Goal: Task Accomplishment & Management: Manage account settings

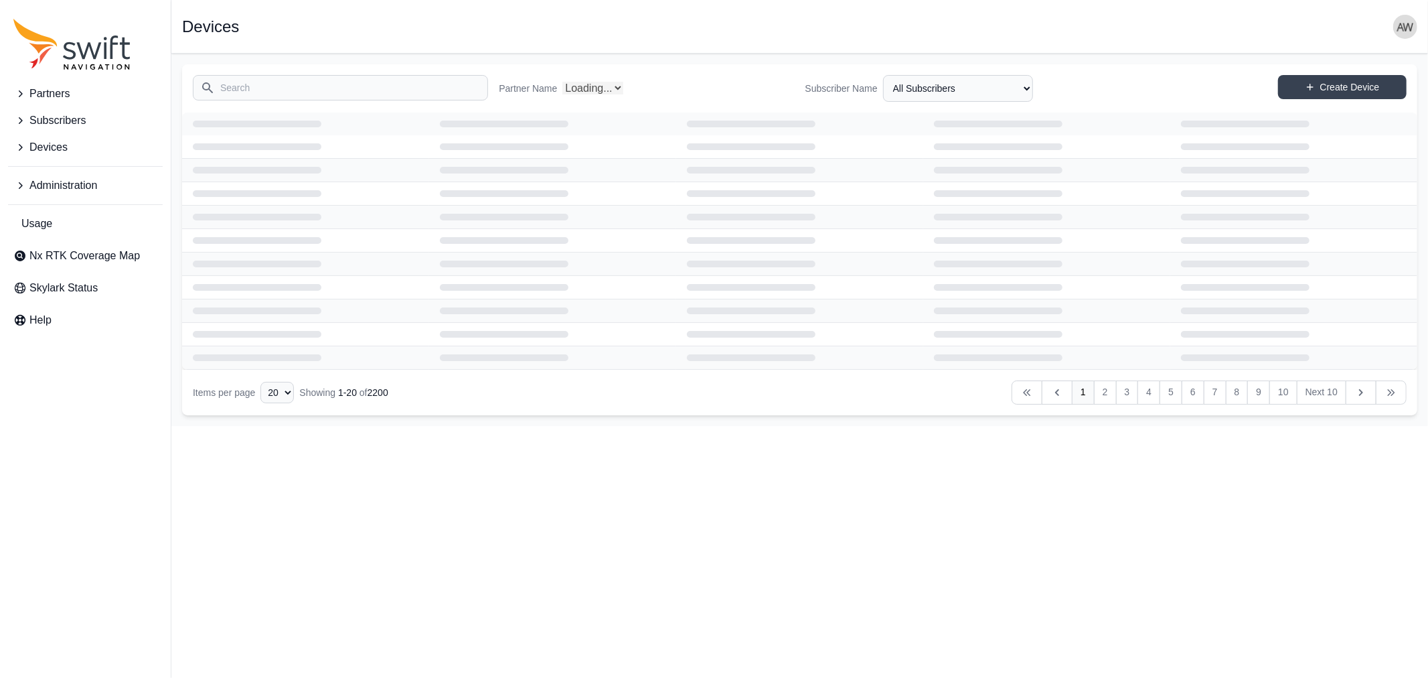
select select "Partner Name"
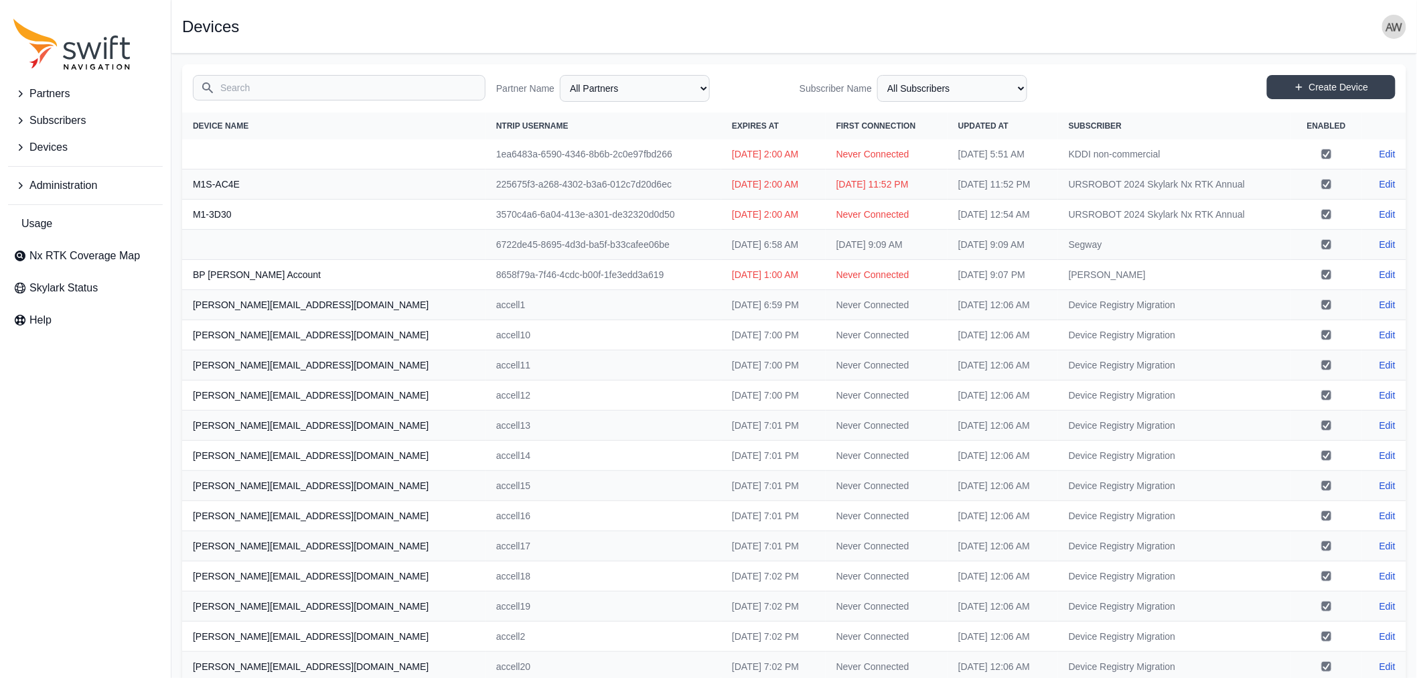
click at [75, 181] on span "Administration" at bounding box center [63, 185] width 68 height 16
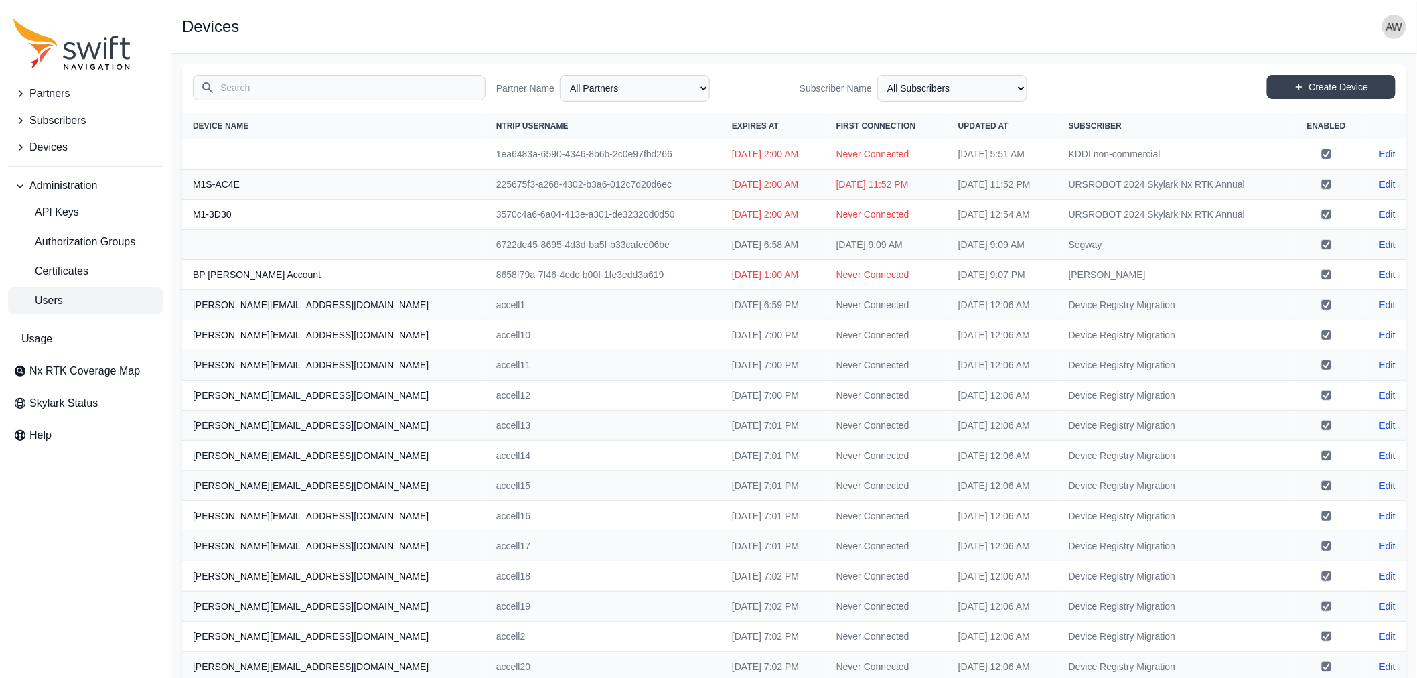
click at [56, 297] on span "Users" at bounding box center [38, 301] width 50 height 16
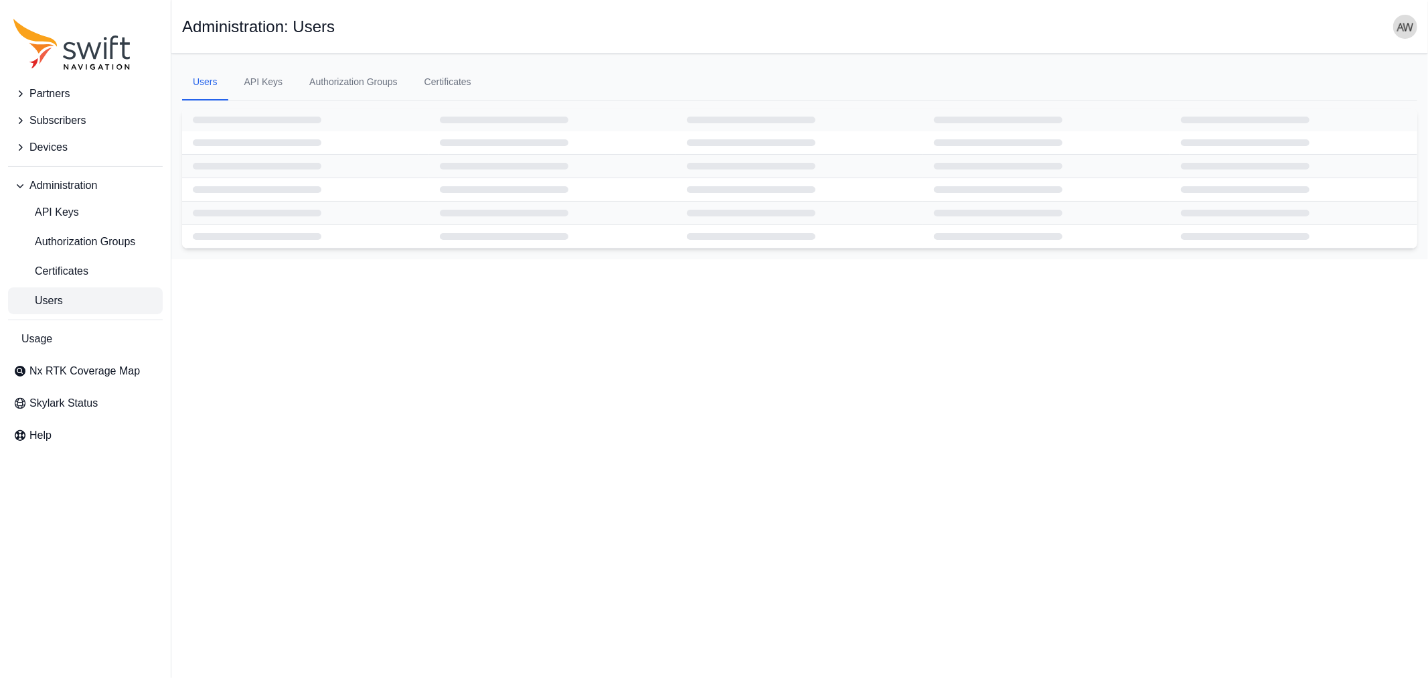
select select "ab3272ce-40d0-4c94-a524-96a758ab755c"
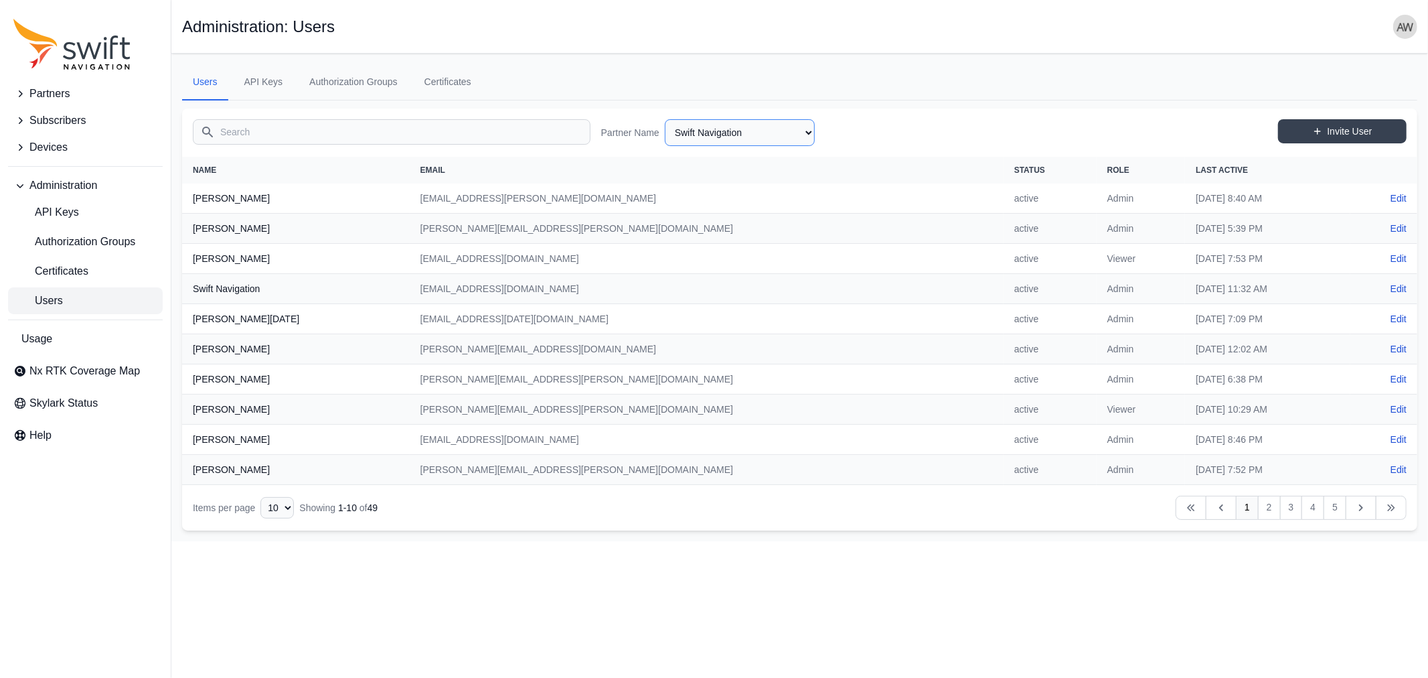
click at [801, 131] on select "AlpsAlpine [PERSON_NAME] Bad Elf Bench Mark Equipment & Supplies Inc. Benchmark…" at bounding box center [740, 132] width 150 height 27
click at [74, 299] on link "Users" at bounding box center [85, 300] width 155 height 27
click at [312, 129] on input "Search" at bounding box center [392, 131] width 398 height 25
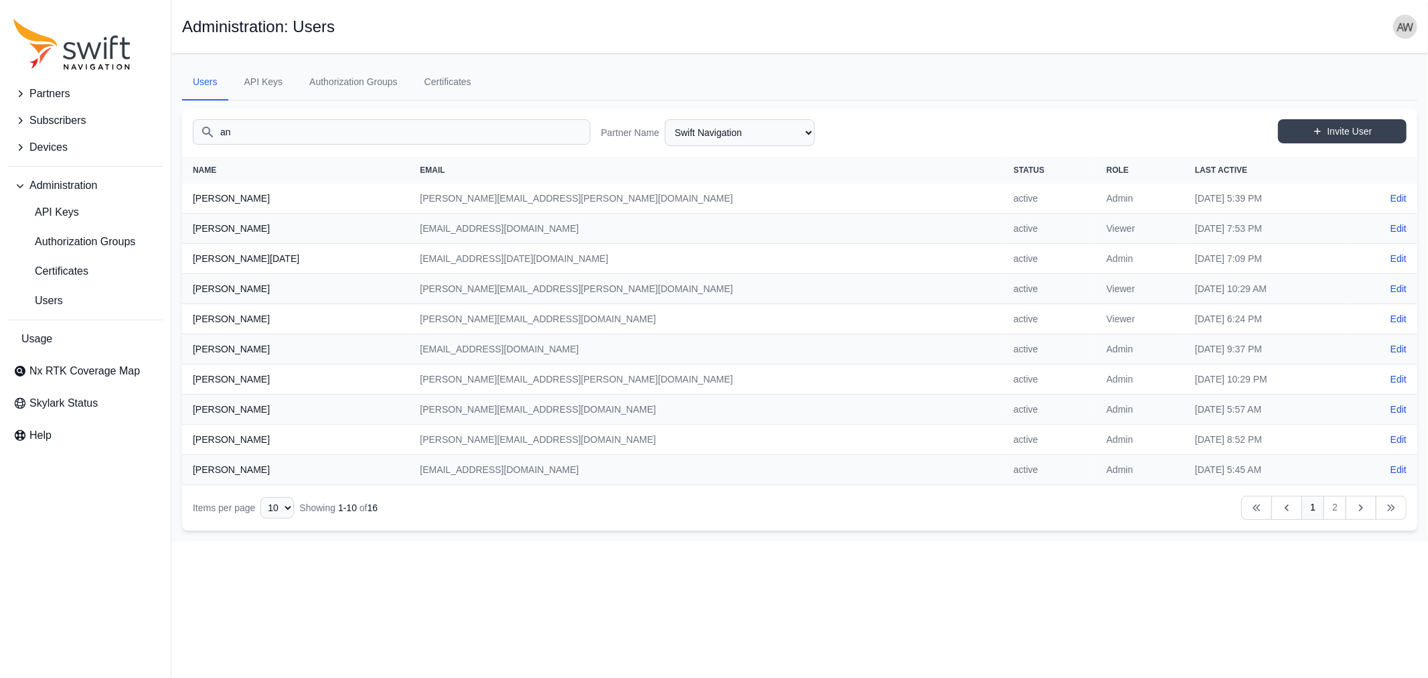
type input "a"
type input "s"
click at [48, 150] on span "Devices" at bounding box center [48, 147] width 38 height 16
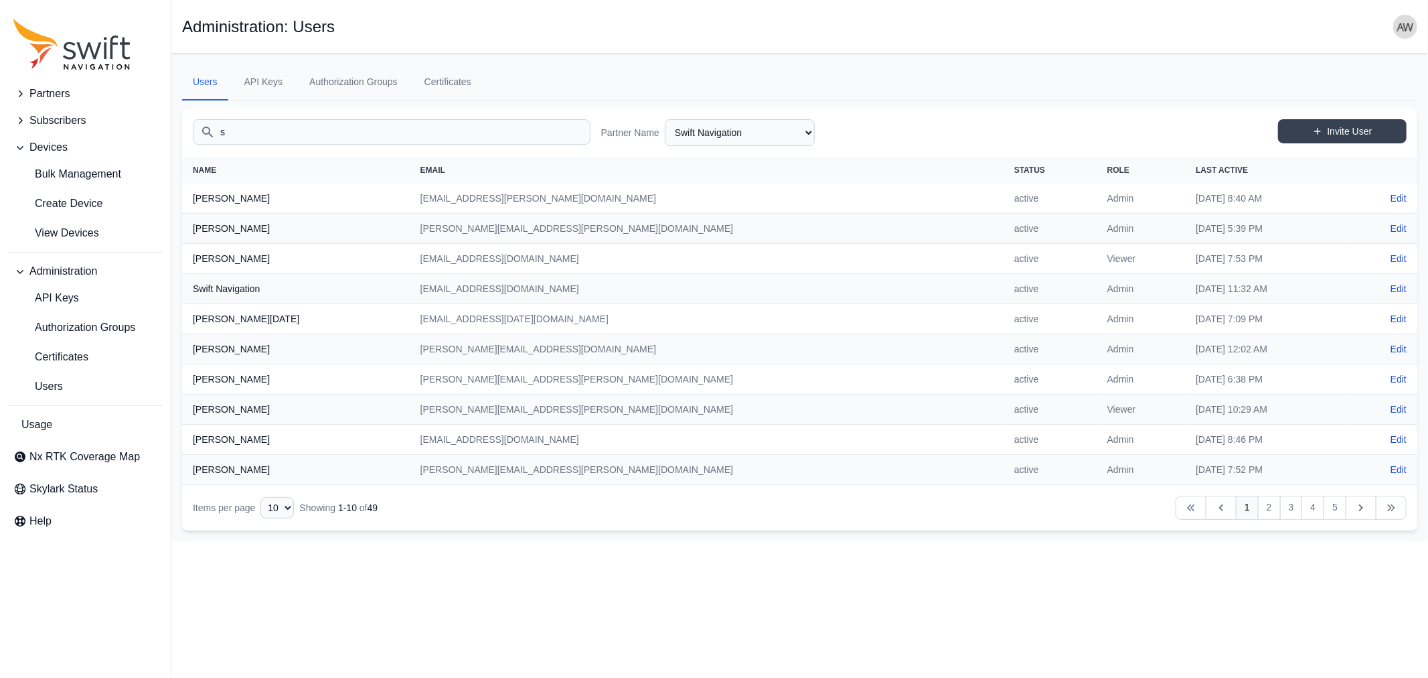
click at [250, 136] on input "s" at bounding box center [392, 131] width 398 height 25
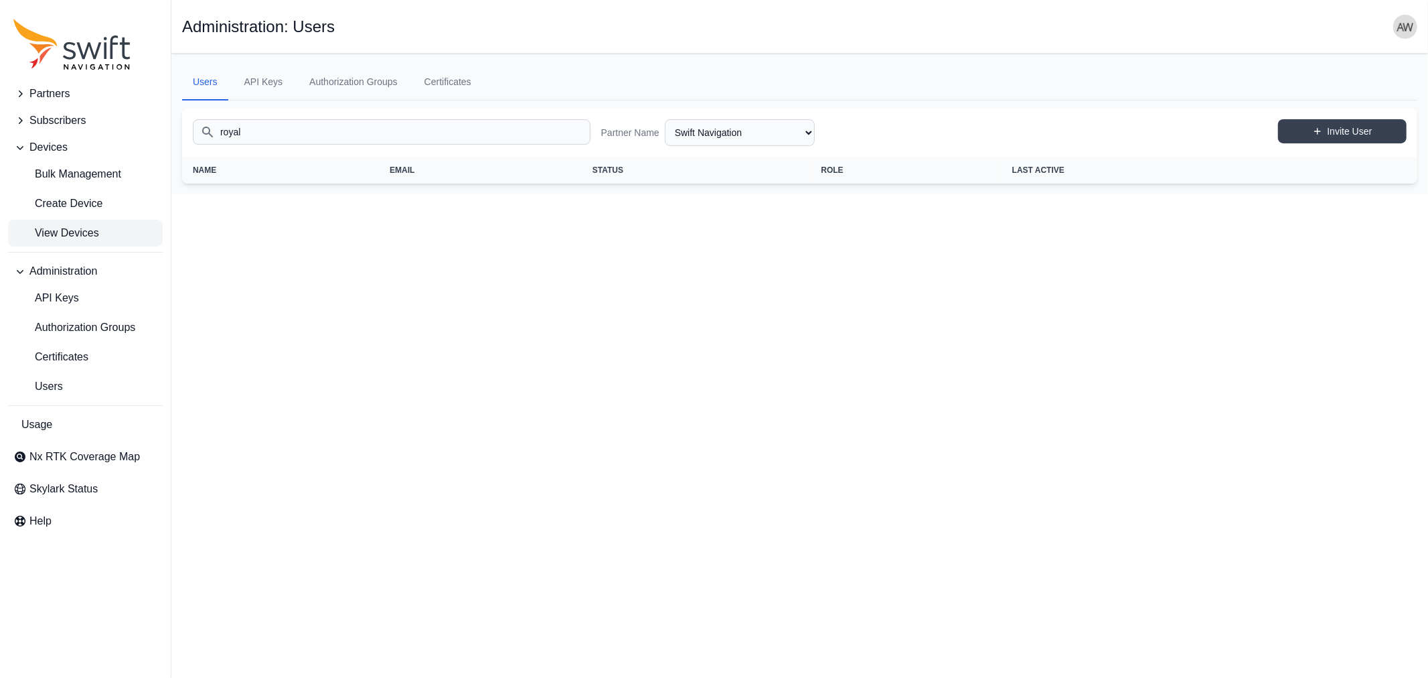
type input "royal"
click at [52, 234] on span "View Devices" at bounding box center [56, 233] width 86 height 16
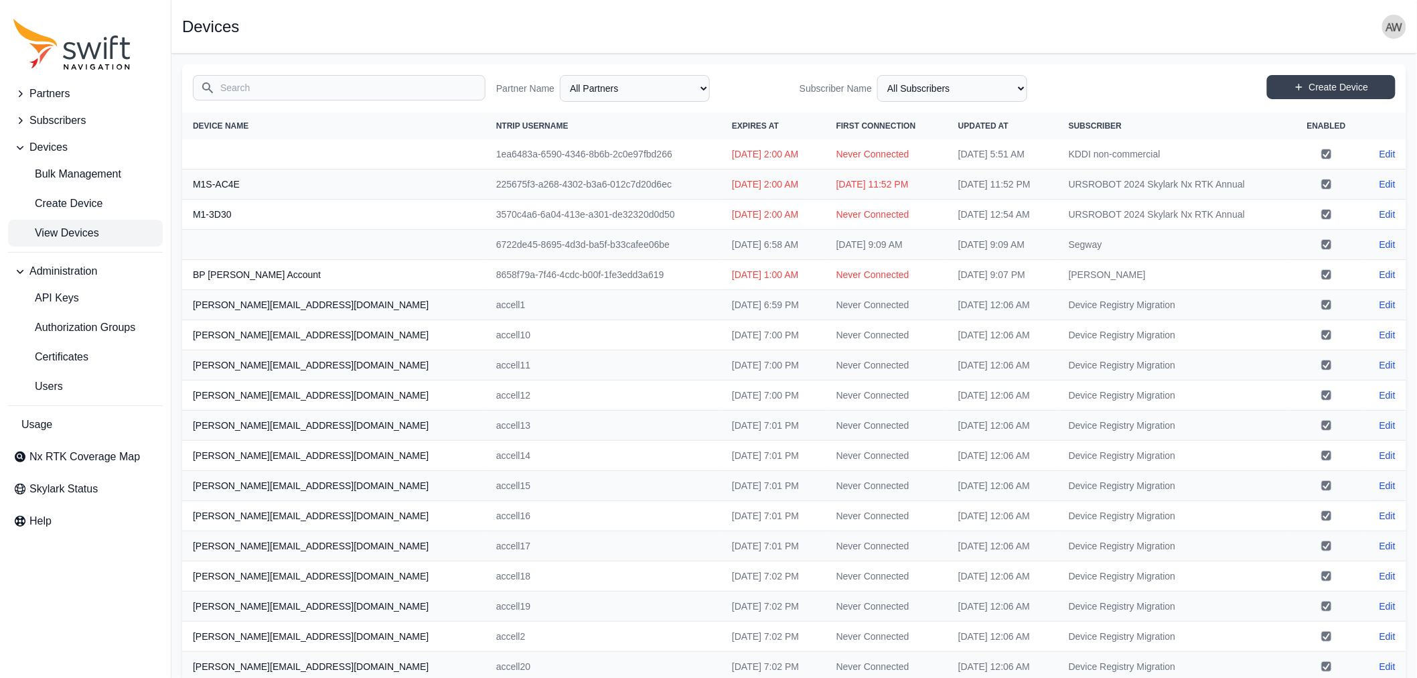
click at [297, 89] on input "Search" at bounding box center [339, 87] width 293 height 25
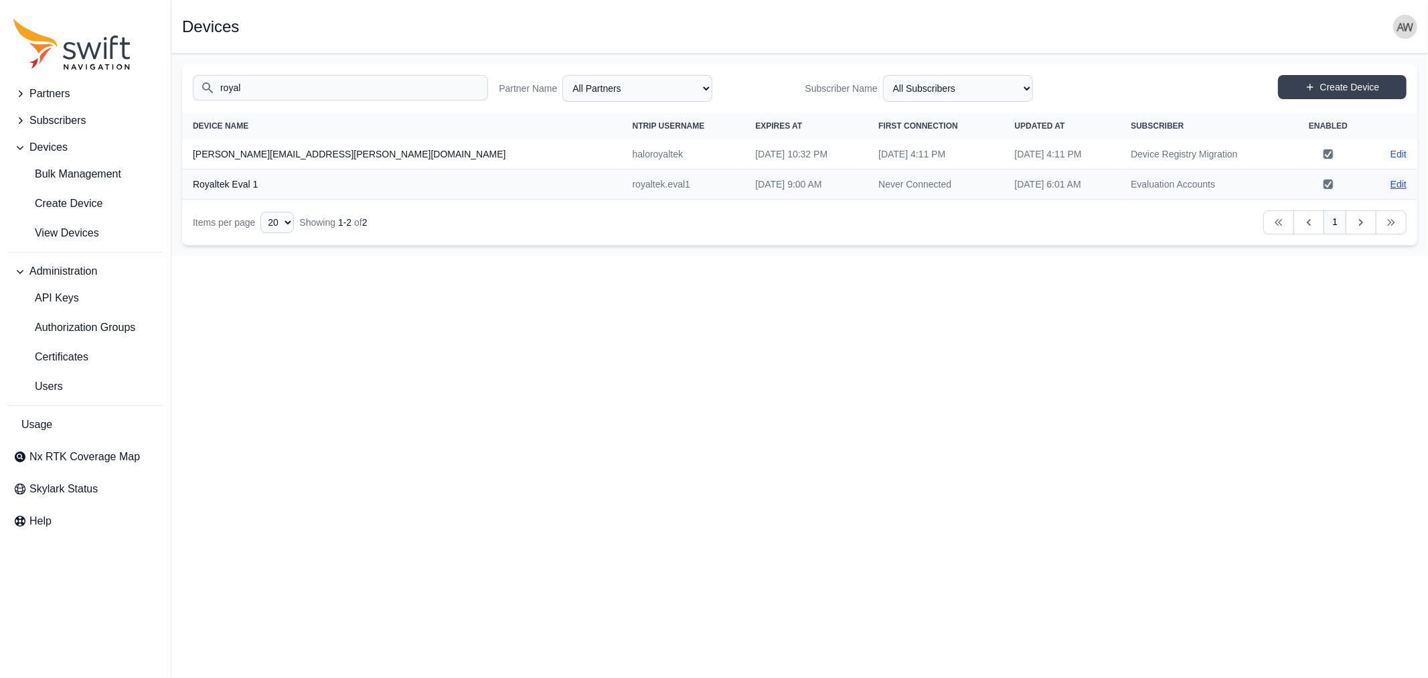
type input "royal"
click at [1400, 185] on link "Edit" at bounding box center [1399, 183] width 16 height 13
select select "ab3272ce-40d0-4c94-a524-96a758ab755c"
select select "8f022dce-3eb1-4943-ab46-3302f59893f0"
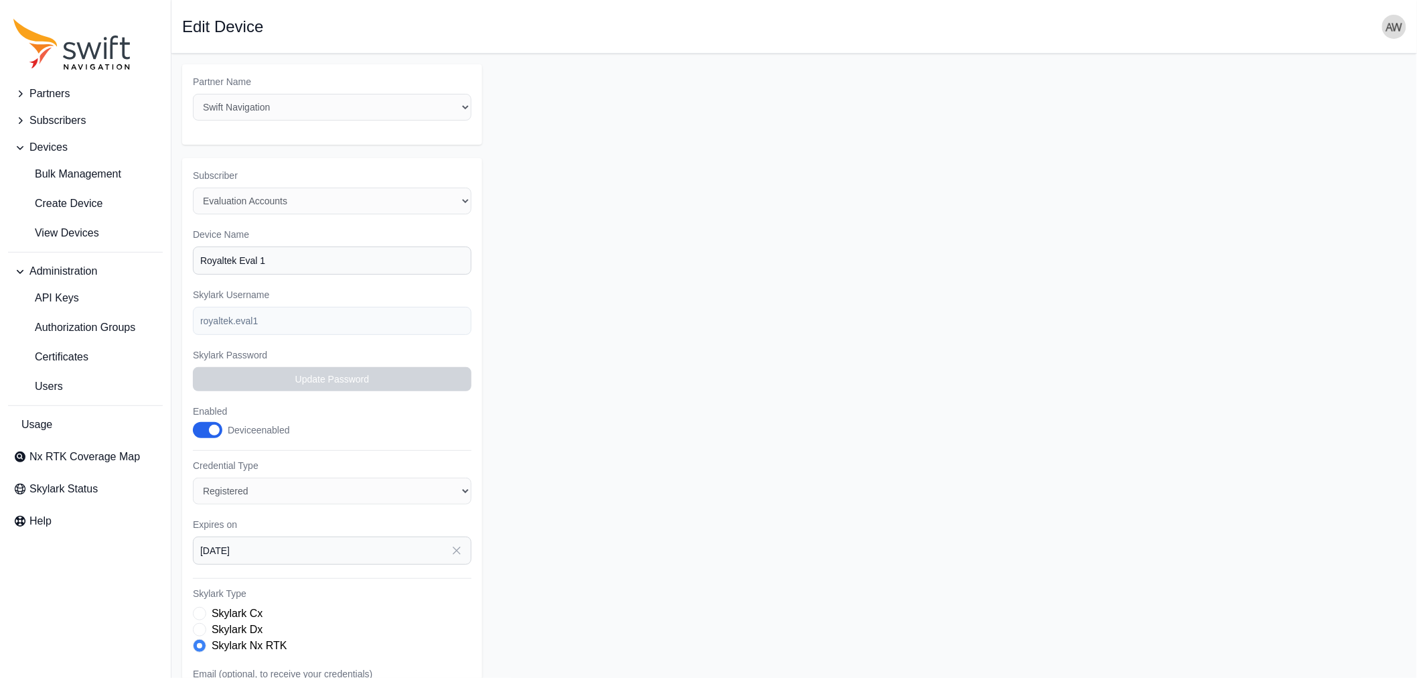
click at [52, 121] on span "Subscribers" at bounding box center [57, 120] width 56 height 16
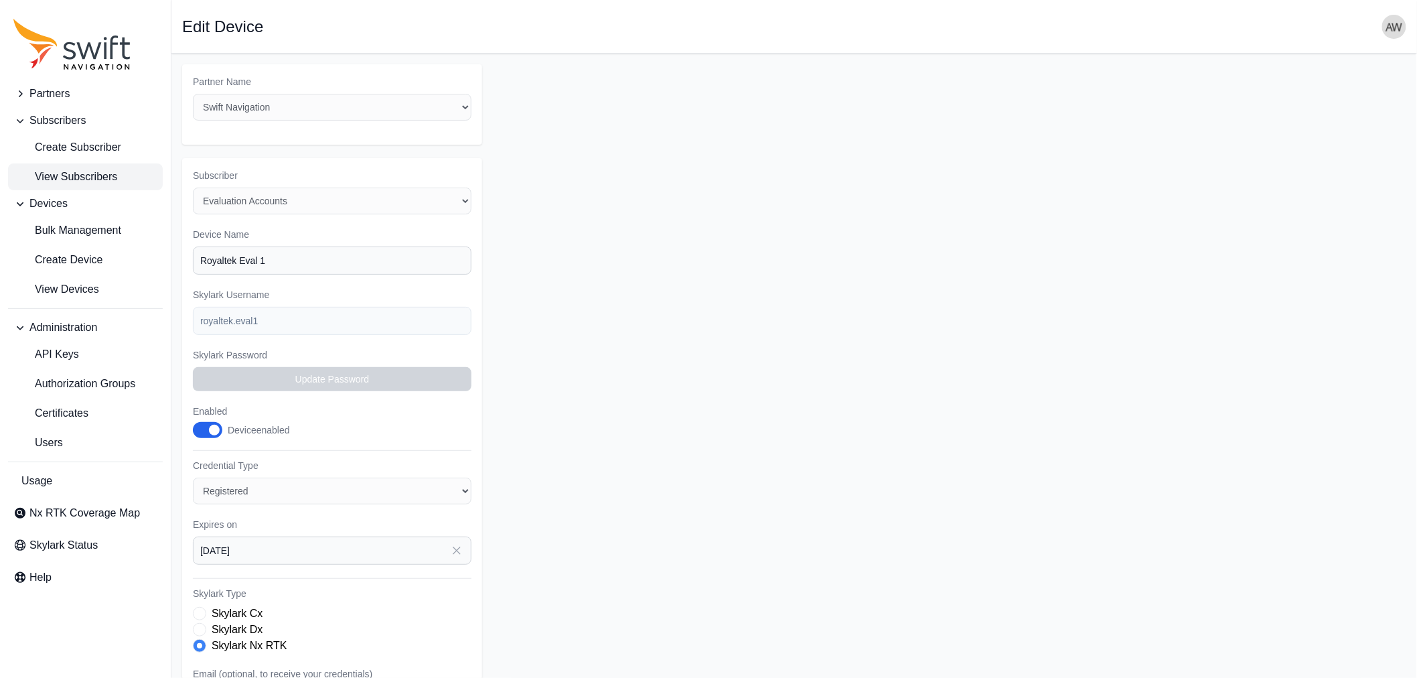
click at [55, 171] on span "View Subscribers" at bounding box center [65, 177] width 104 height 16
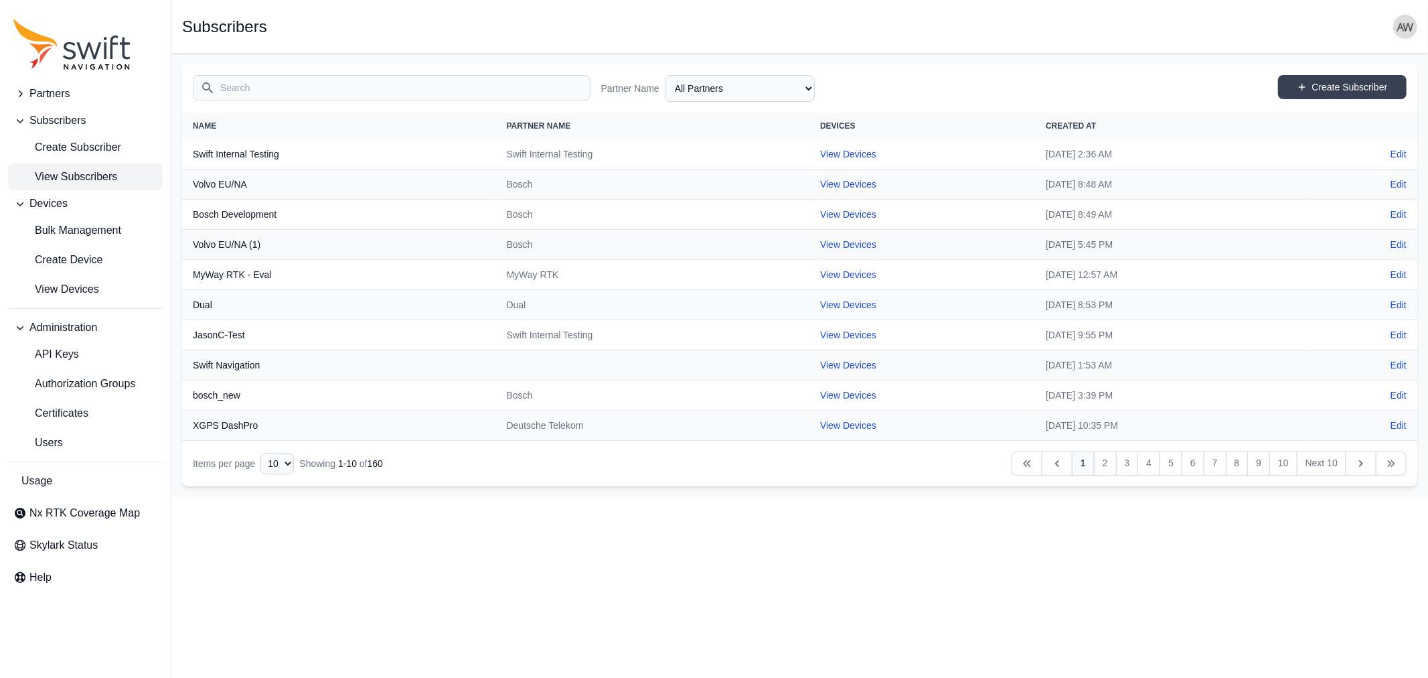
click at [456, 86] on input "Search" at bounding box center [392, 87] width 398 height 25
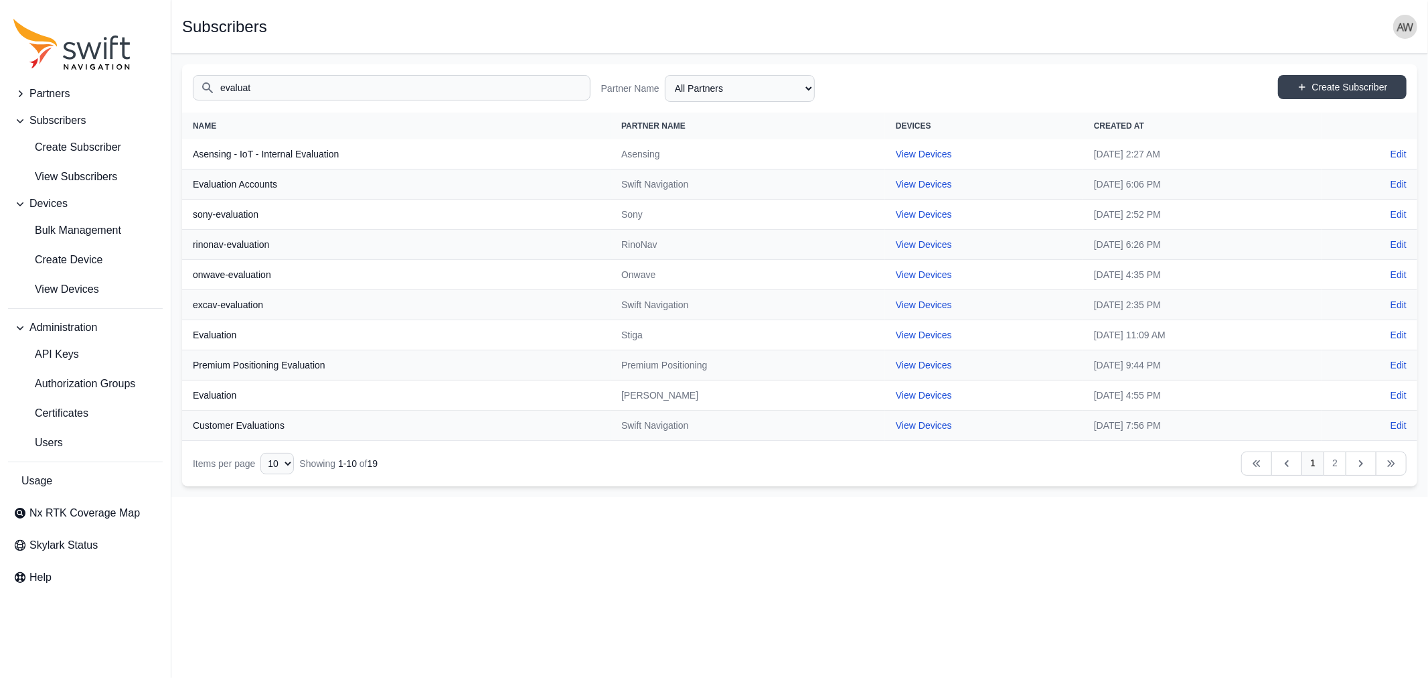
type input "evaluat"
click at [690, 84] on select "All Partners AlpsAlpine [PERSON_NAME] Asensing Bad Elf Bench Mark Equipment & S…" at bounding box center [740, 88] width 150 height 27
click at [665, 75] on select "All Partners AlpsAlpine [PERSON_NAME] Asensing Bad Elf Bench Mark Equipment & S…" at bounding box center [740, 88] width 150 height 27
select select "ab3272ce-40d0-4c94-a524-96a758ab755c"
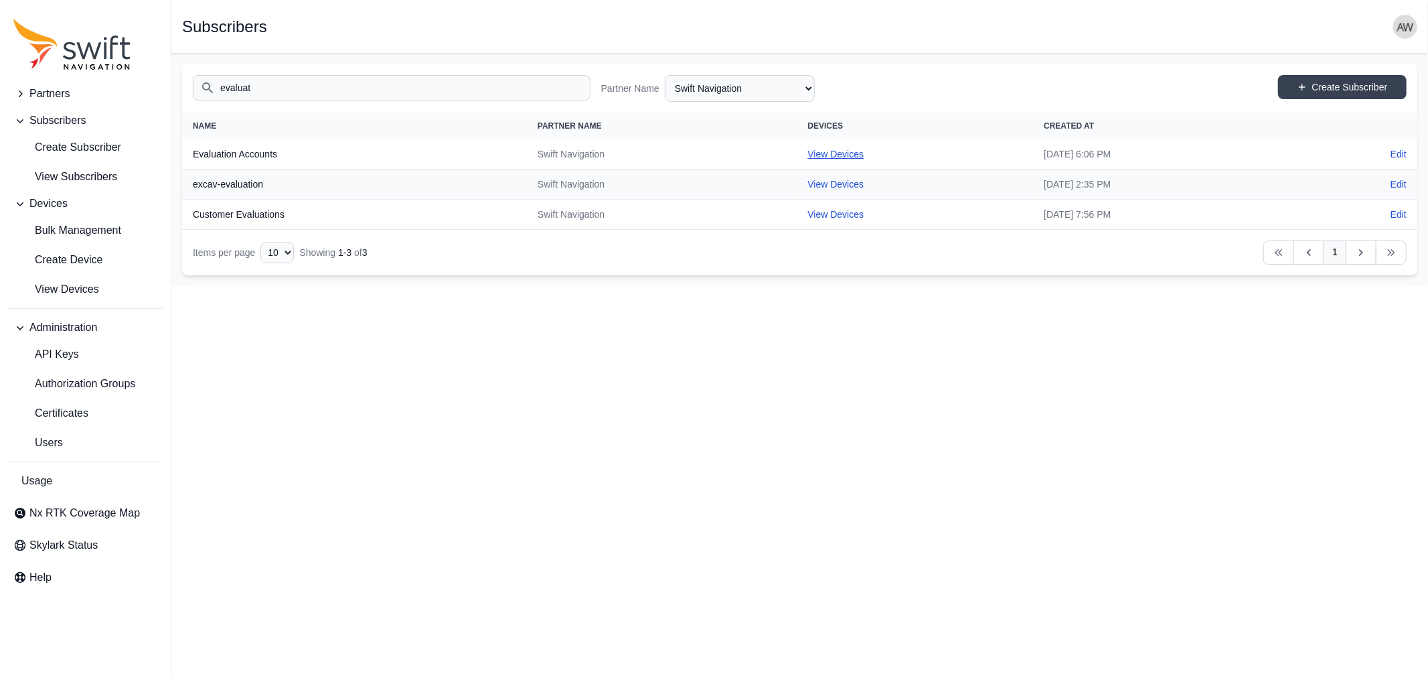
click at [807, 152] on link "View Devices" at bounding box center [835, 154] width 56 height 11
select select "8f022dce-3eb1-4943-ab46-3302f59893f0"
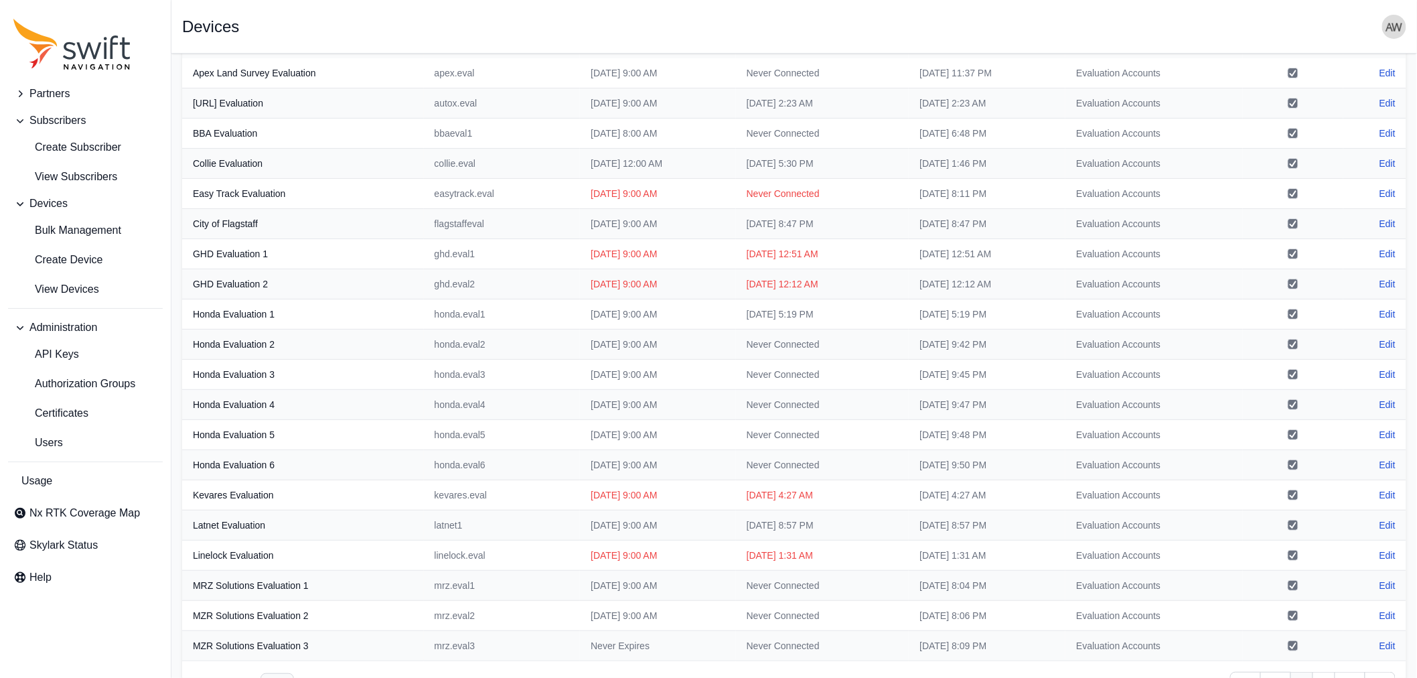
scroll to position [121, 0]
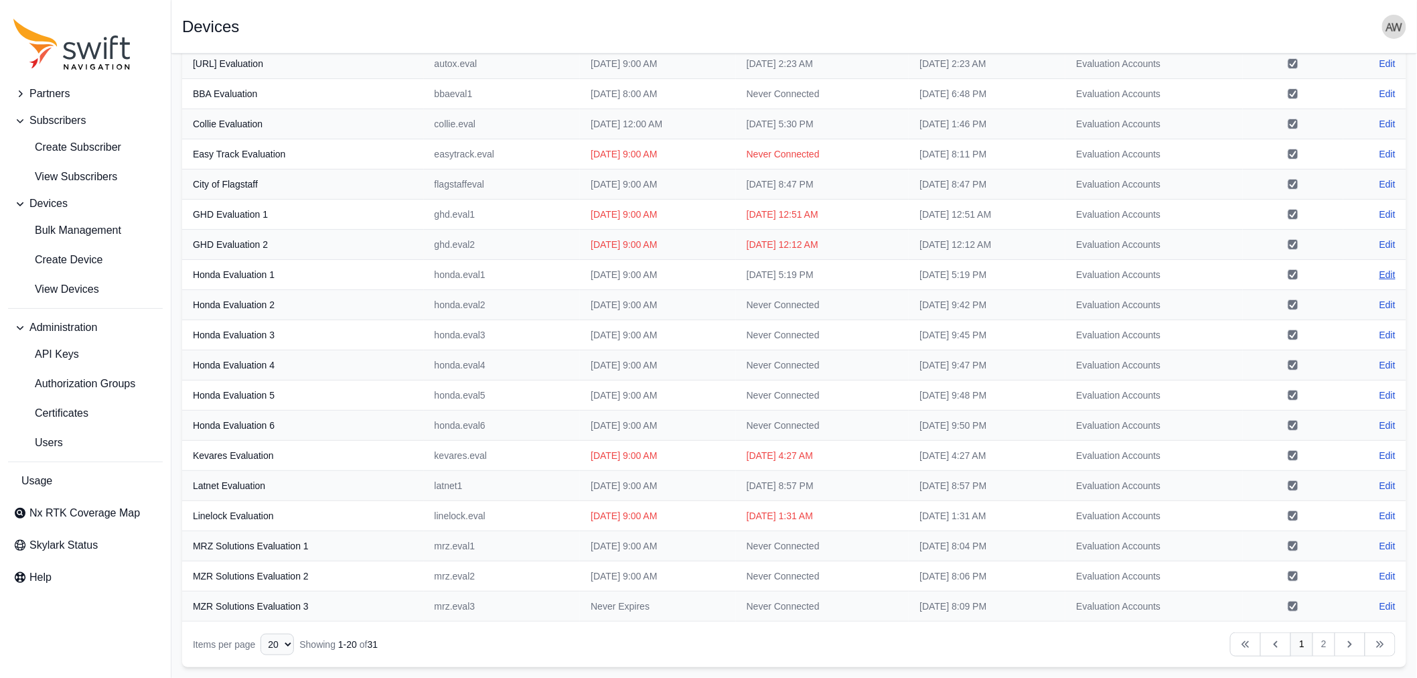
click at [1387, 276] on link "Edit" at bounding box center [1387, 274] width 16 height 13
select select "ab3272ce-40d0-4c94-a524-96a758ab755c"
select select "8f022dce-3eb1-4943-ab46-3302f59893f0"
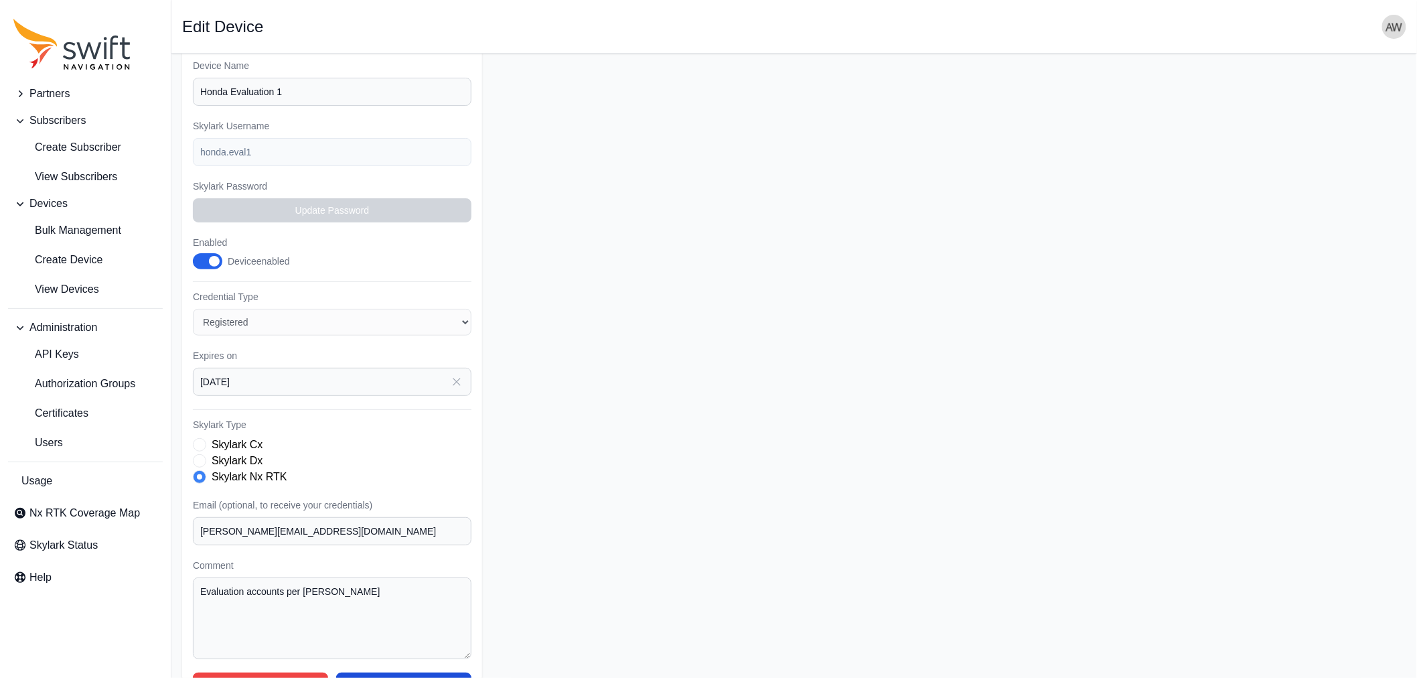
scroll to position [195, 0]
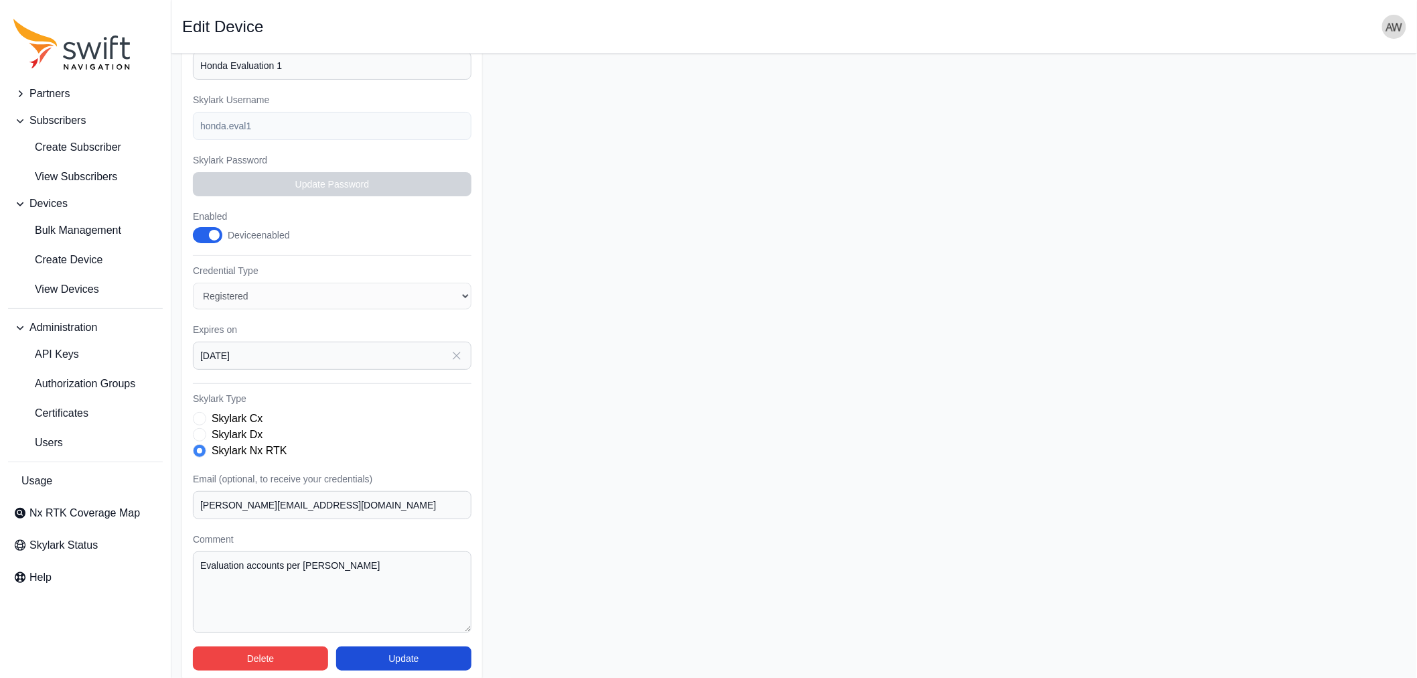
select select "8f022dce-3eb1-4943-ab46-3302f59893f0"
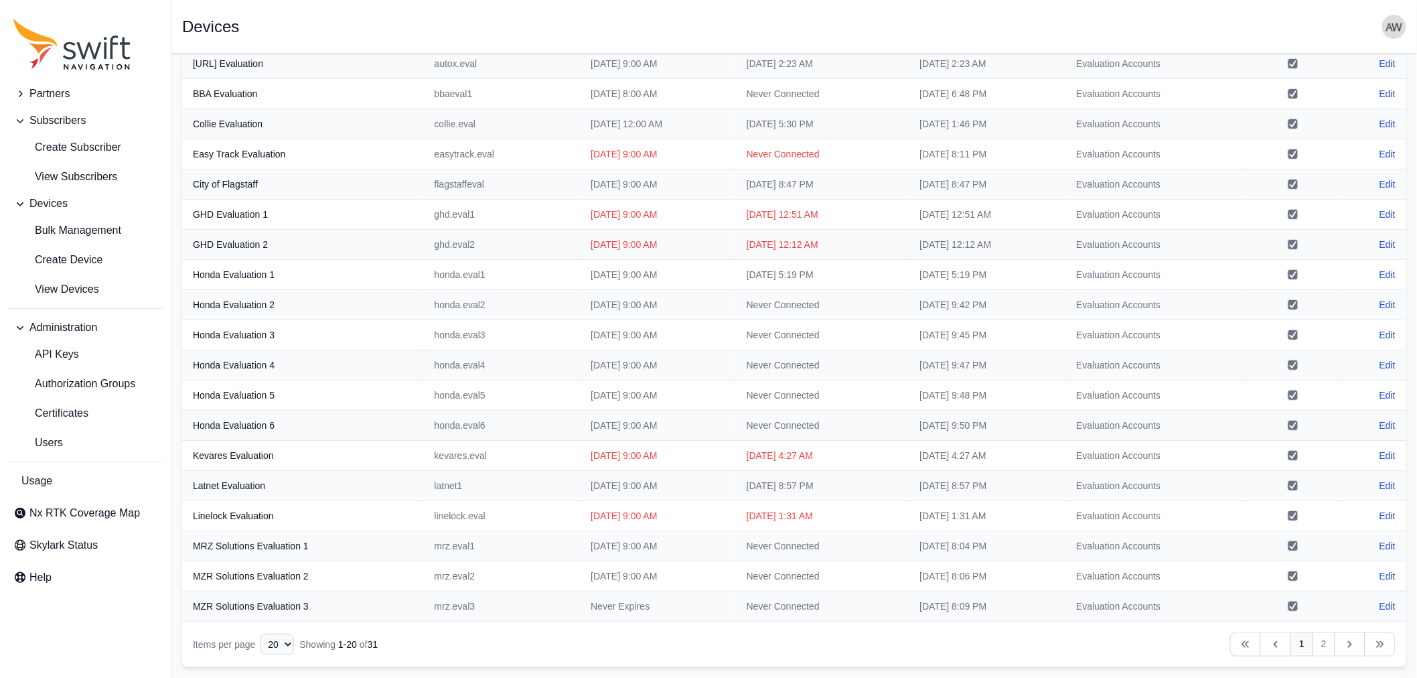
scroll to position [121, 0]
click at [1320, 643] on link "2" at bounding box center [1323, 644] width 23 height 24
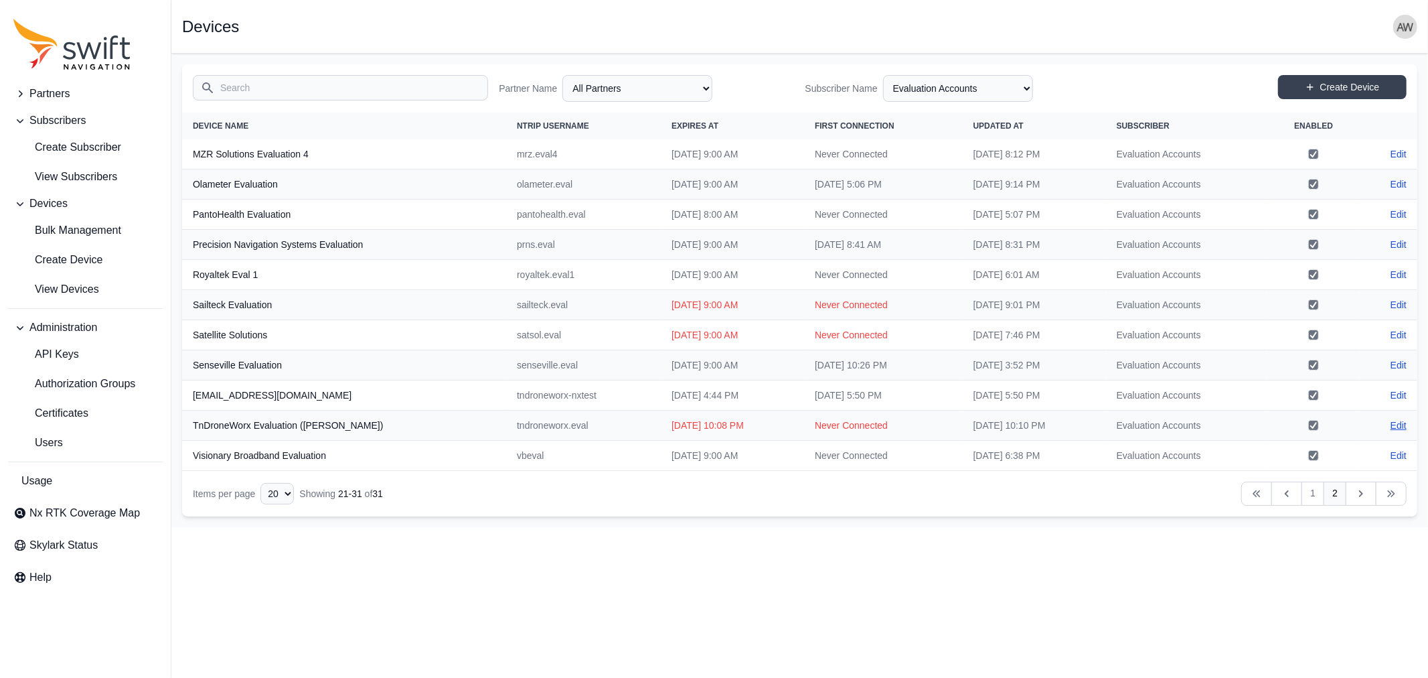
click at [1396, 426] on link "Edit" at bounding box center [1399, 424] width 16 height 13
select select "ab3272ce-40d0-4c94-a524-96a758ab755c"
select select "8f022dce-3eb1-4943-ab46-3302f59893f0"
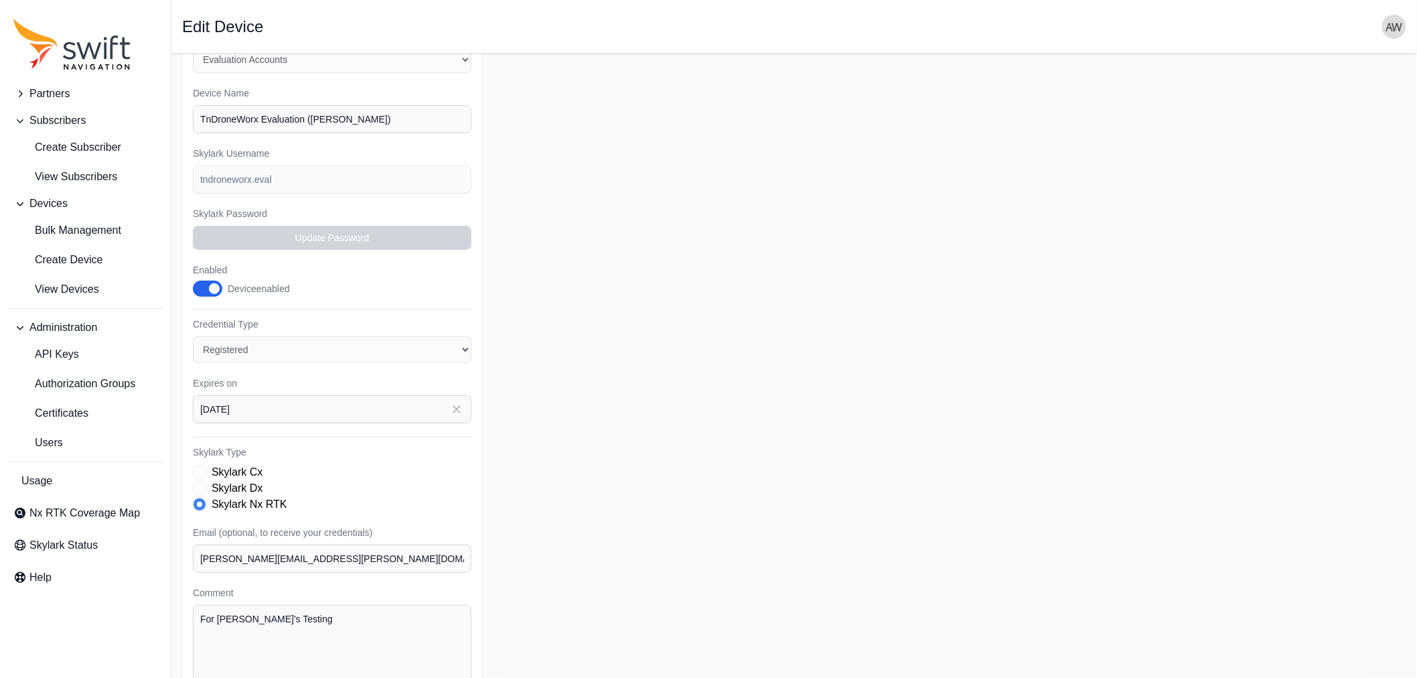
scroll to position [149, 0]
